Goal: Information Seeking & Learning: Compare options

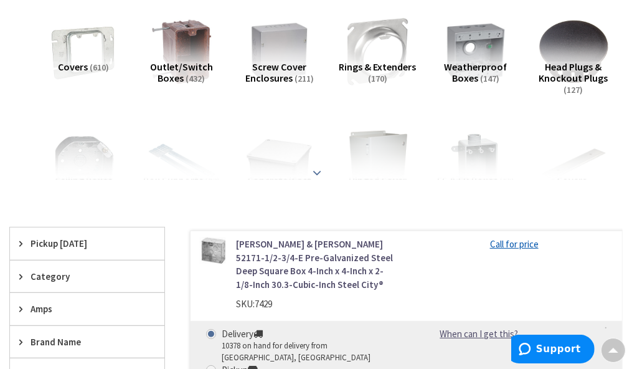
scroll to position [187, 0]
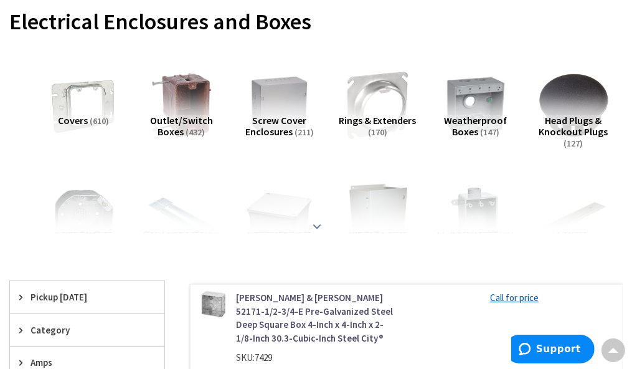
click at [315, 219] on strong at bounding box center [317, 226] width 15 height 14
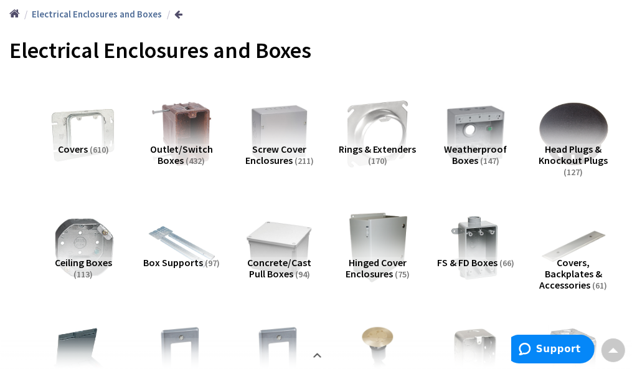
scroll to position [125, 0]
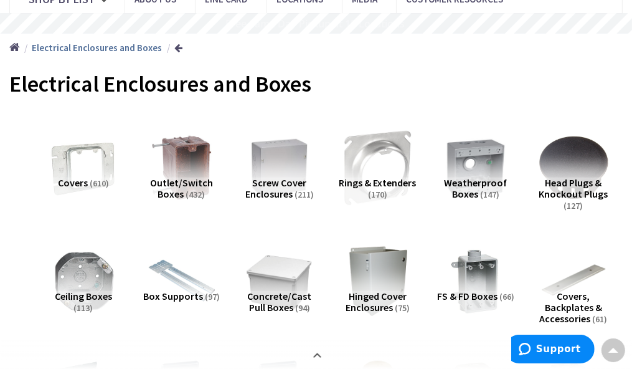
click at [361, 175] on img at bounding box center [377, 167] width 77 height 77
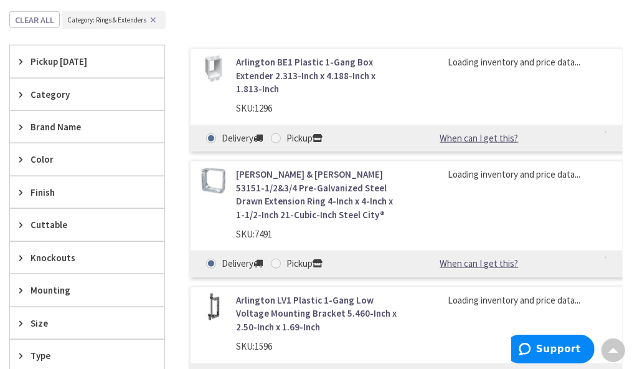
scroll to position [943, 0]
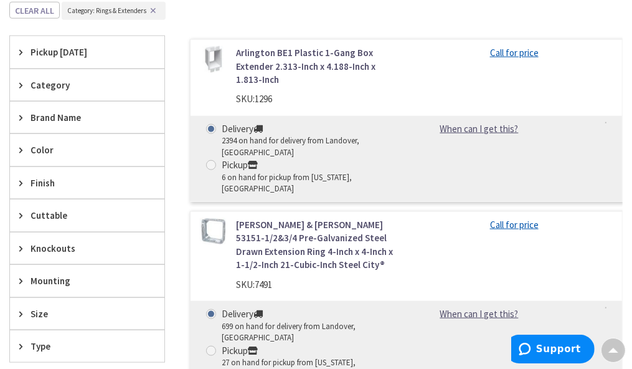
click at [244, 218] on link "[PERSON_NAME] & [PERSON_NAME] 53151-1/2&3/4 Pre-Galvanized Steel Drawn Extensio…" at bounding box center [316, 245] width 161 height 54
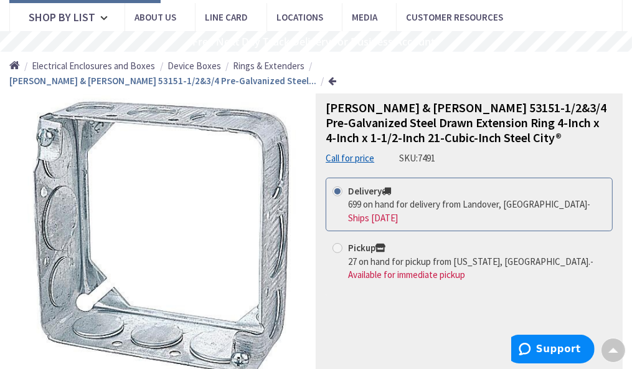
scroll to position [62, 0]
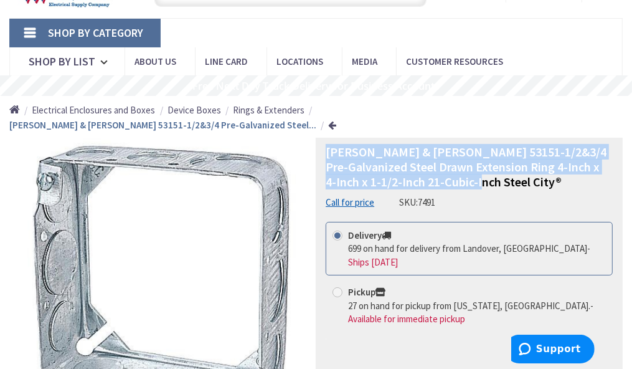
drag, startPoint x: 324, startPoint y: 141, endPoint x: 555, endPoint y: 166, distance: 232.5
click at [555, 166] on div "Thomas & Betts 53151-1/2&3/4 Pre-Galvanized Steel Drawn Extension Ring 4-Inch x…" at bounding box center [469, 301] width 307 height 326
copy span "[PERSON_NAME] & [PERSON_NAME] 53151-1/2&3/4 Pre-Galvanized Steel Drawn Extensio…"
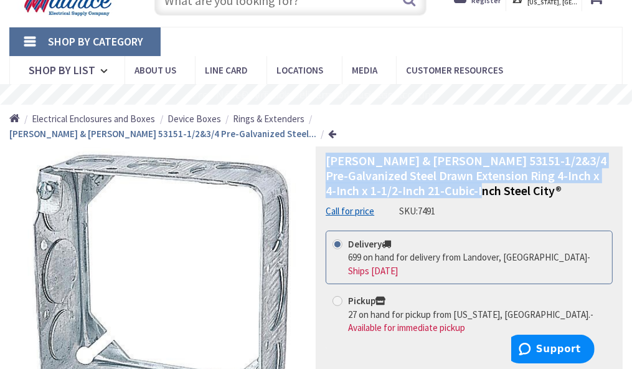
scroll to position [0, 0]
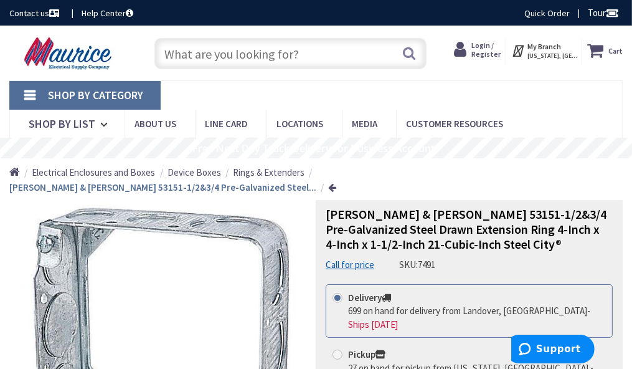
click at [227, 59] on input "text" at bounding box center [291, 53] width 272 height 31
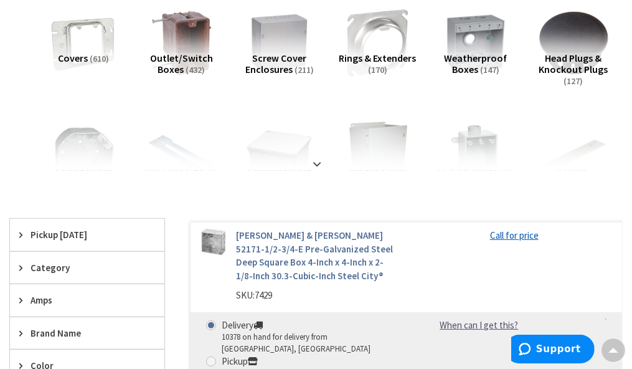
scroll to position [312, 0]
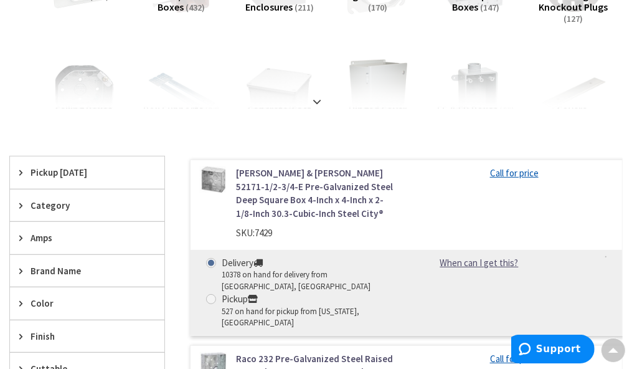
click at [239, 174] on link "[PERSON_NAME] & [PERSON_NAME] 52171-1/2-3/4-E Pre-Galvanized Steel Deep Square …" at bounding box center [316, 193] width 161 height 54
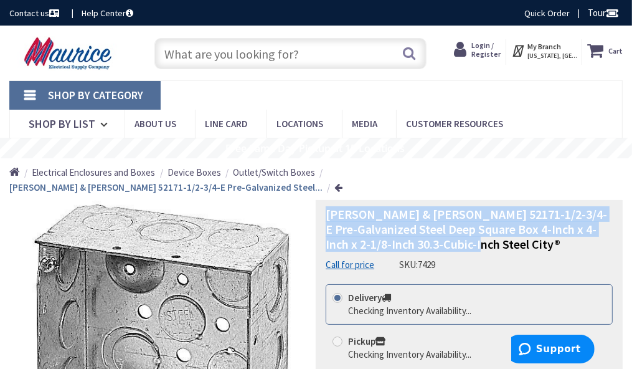
drag, startPoint x: 322, startPoint y: 202, endPoint x: 466, endPoint y: 229, distance: 146.3
click at [466, 229] on div "Thomas & Betts 52171-1/2-3/4-E Pre-Galvanized Steel Deep Square Box 4-Inch x 4-…" at bounding box center [469, 363] width 307 height 326
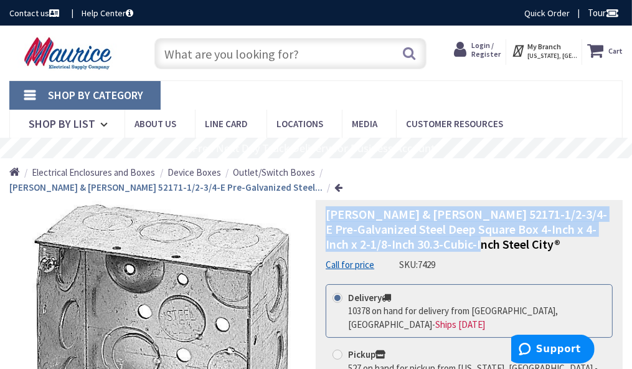
copy span "[PERSON_NAME] & [PERSON_NAME] 52171-1/2-3/4-E Pre-Galvanized Steel Deep Square …"
